Goal: Information Seeking & Learning: Learn about a topic

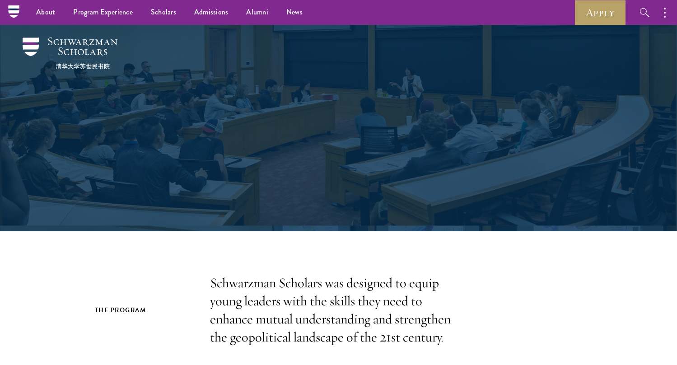
scroll to position [5365, 0]
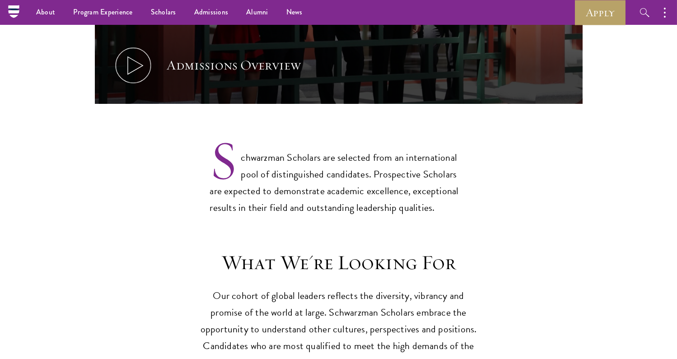
scroll to position [636, 0]
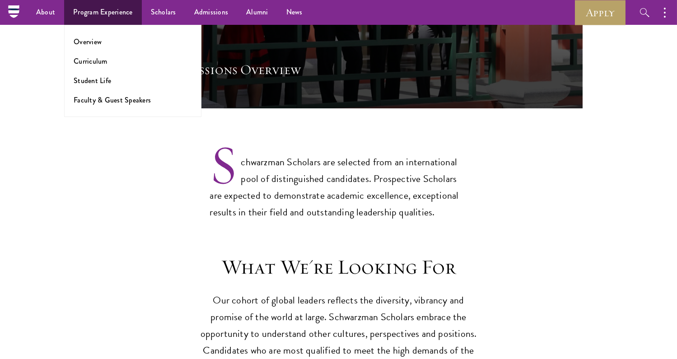
click at [95, 53] on ul "Overview Curriculum Student Life Faculty & Guest Speakers" at bounding box center [132, 71] width 137 height 92
click at [95, 56] on link "Curriculum" at bounding box center [91, 61] width 34 height 10
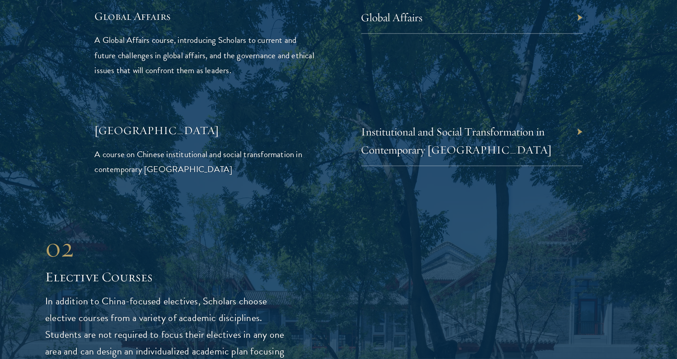
scroll to position [2174, 0]
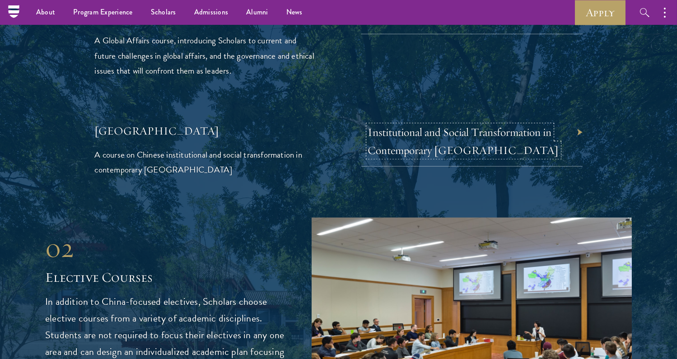
click at [401, 125] on link "Institutional and Social Transformation in Contemporary [GEOGRAPHIC_DATA]" at bounding box center [463, 141] width 191 height 32
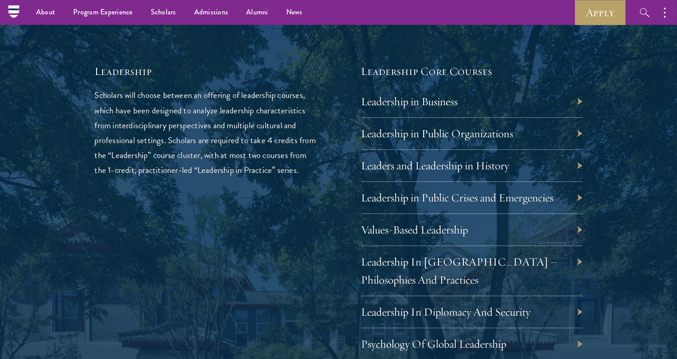
scroll to position [1480, 0]
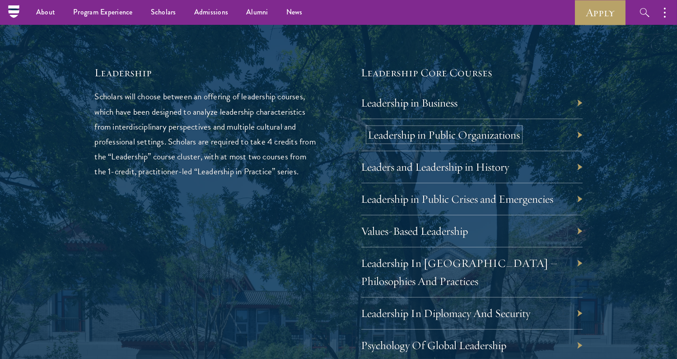
click at [390, 136] on link "Leadership in Public Organizations" at bounding box center [444, 135] width 152 height 14
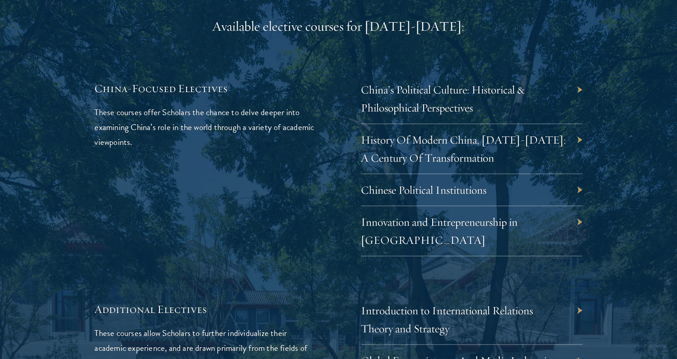
scroll to position [2661, 0]
click at [410, 182] on link "Chinese Political Institutions" at bounding box center [425, 189] width 126 height 14
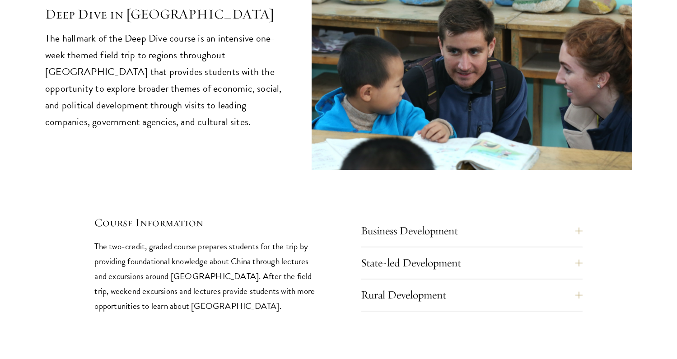
scroll to position [3845, 0]
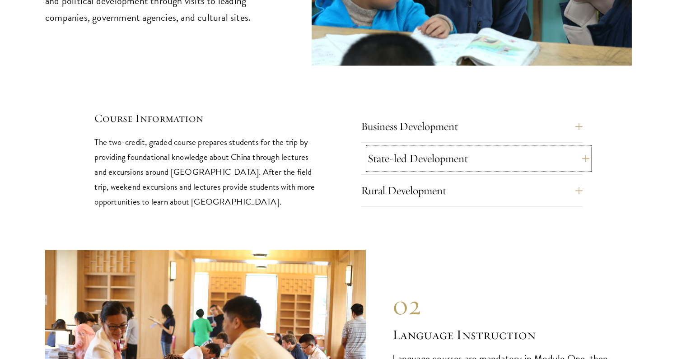
click at [389, 148] on button "State-led Development" at bounding box center [478, 159] width 221 height 22
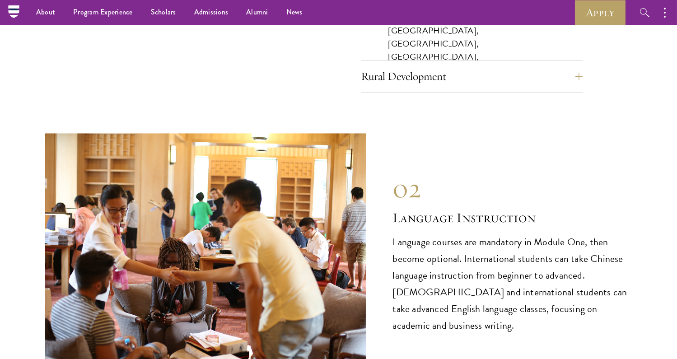
scroll to position [4105, 0]
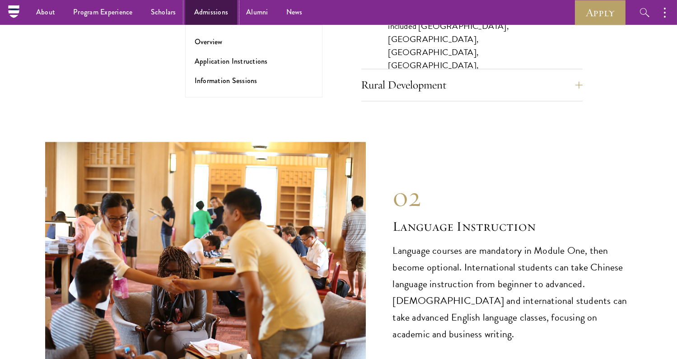
click at [196, 10] on link "Admissions" at bounding box center [211, 12] width 52 height 25
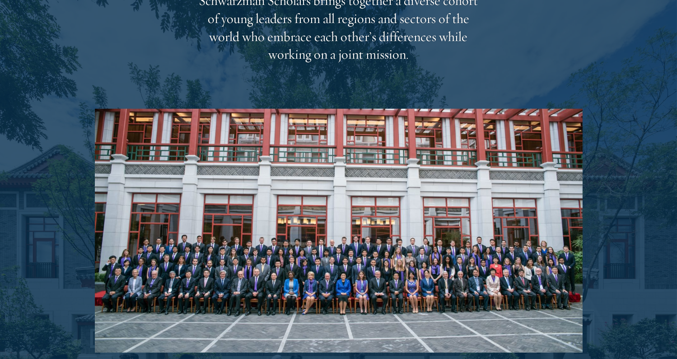
scroll to position [1740, 0]
